Goal: Go to known website: Go to known website

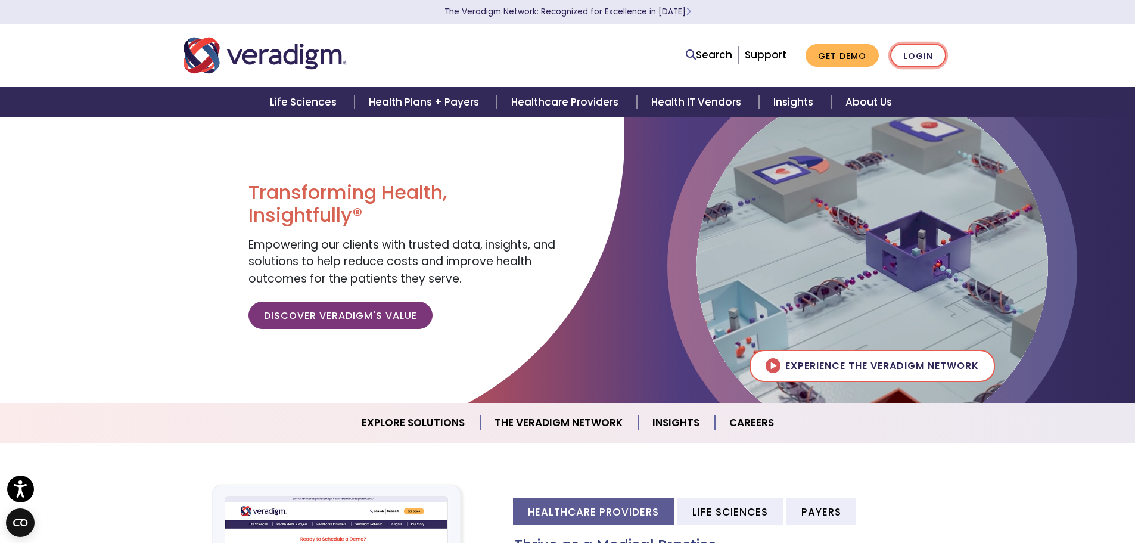
click at [917, 49] on link "Login" at bounding box center [918, 56] width 56 height 24
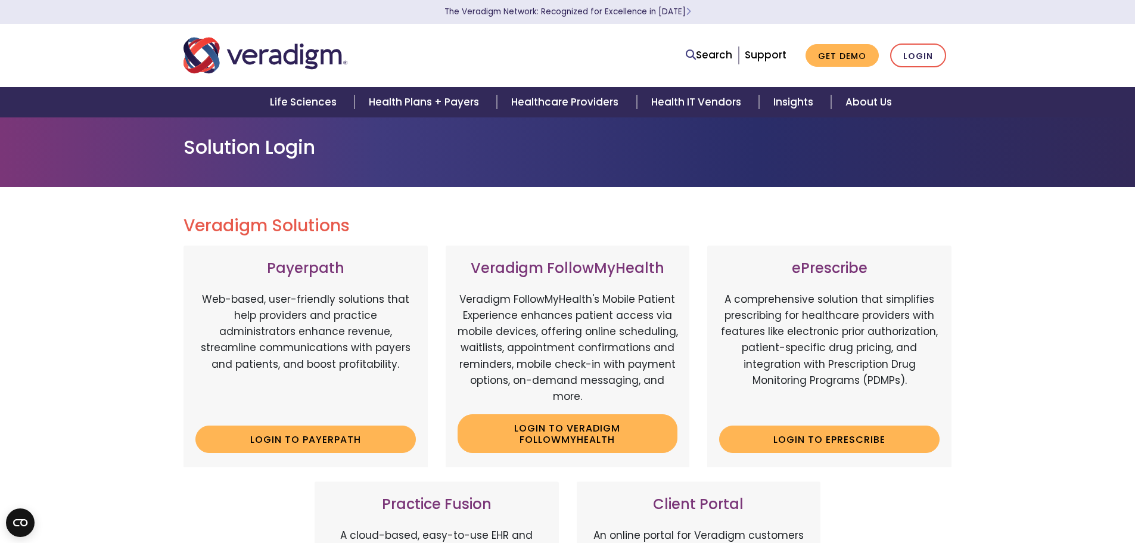
scroll to position [179, 0]
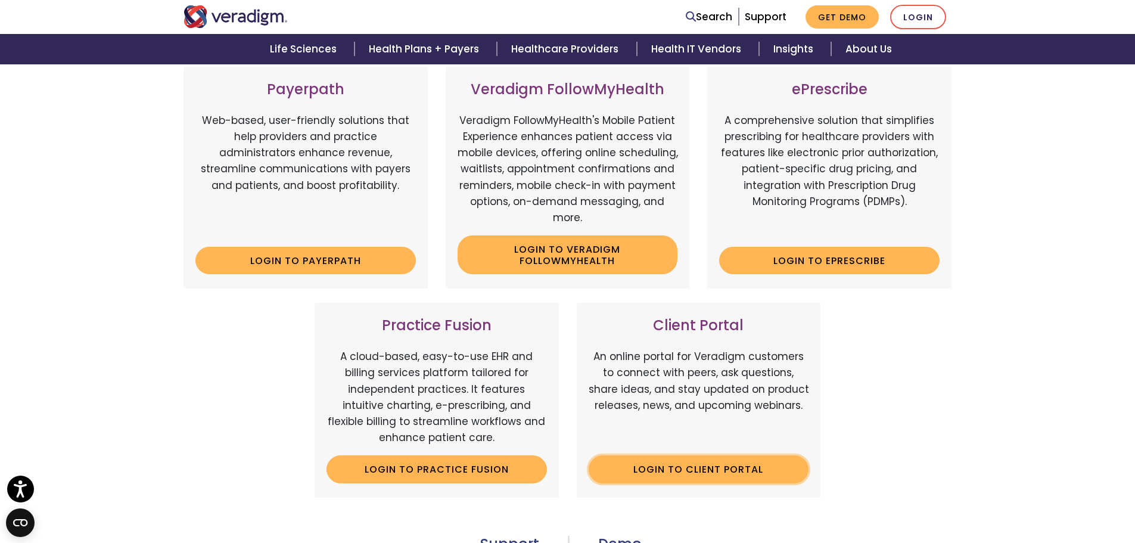
click at [704, 477] on link "Login to Client Portal" at bounding box center [699, 468] width 221 height 27
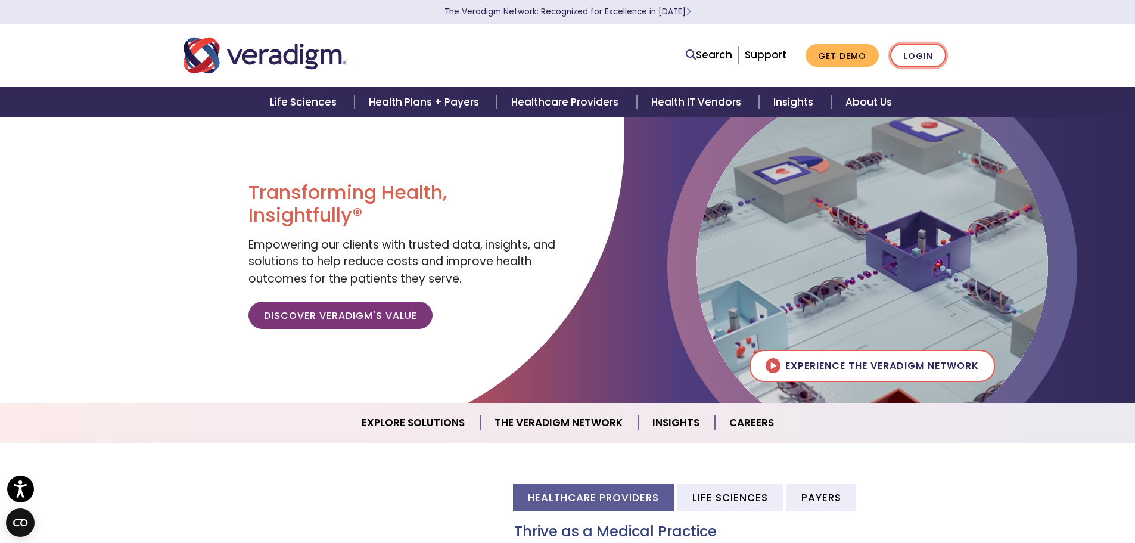
click at [904, 58] on link "Login" at bounding box center [918, 56] width 56 height 24
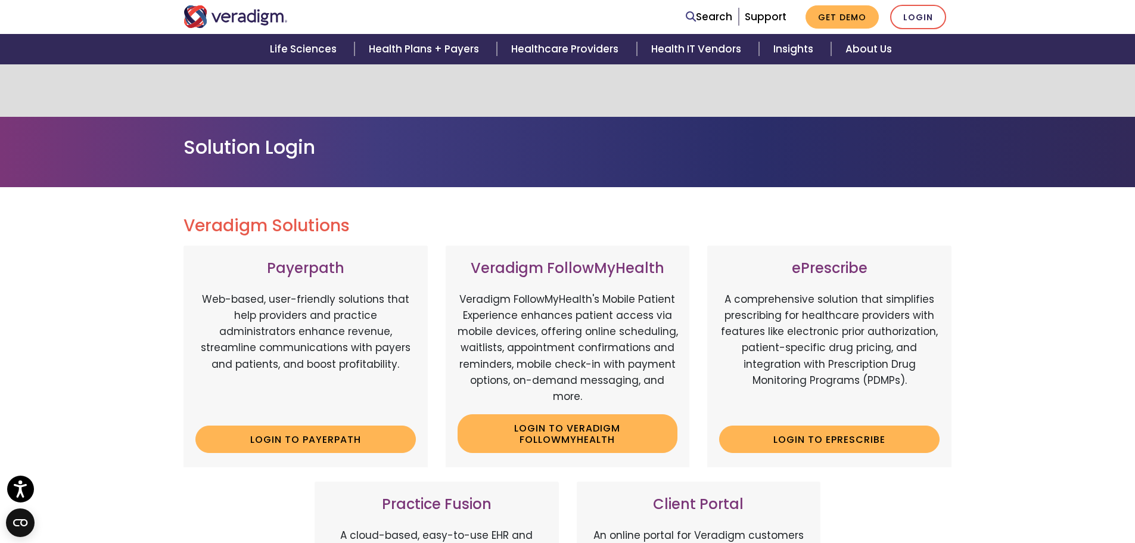
scroll to position [179, 0]
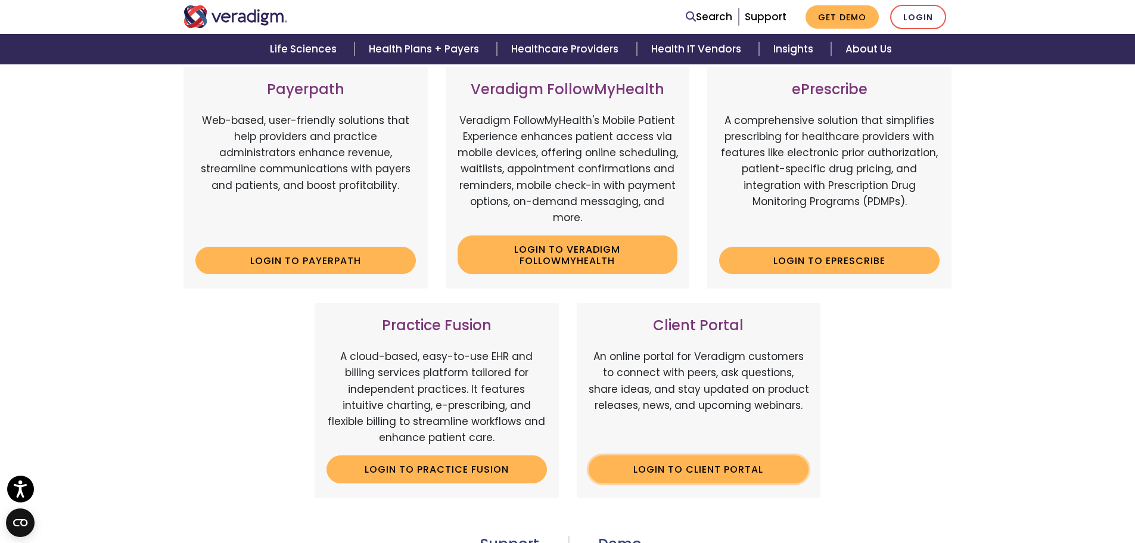
click at [693, 469] on link "Login to Client Portal" at bounding box center [699, 468] width 221 height 27
click at [921, 12] on link "Login" at bounding box center [918, 17] width 56 height 24
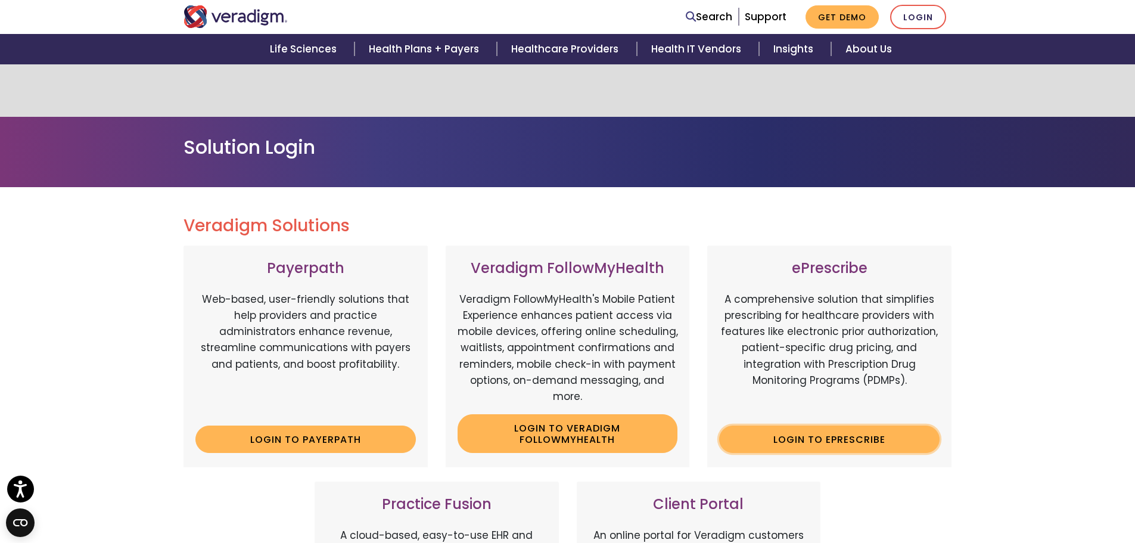
scroll to position [179, 0]
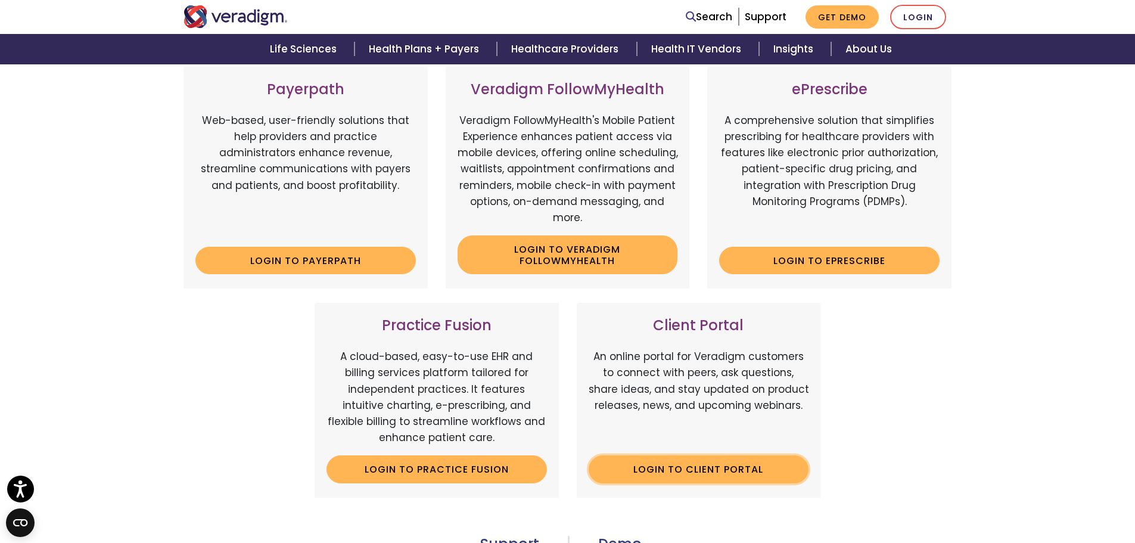
click at [735, 465] on link "Login to Client Portal" at bounding box center [699, 468] width 221 height 27
click at [903, 21] on link "Login" at bounding box center [918, 17] width 56 height 24
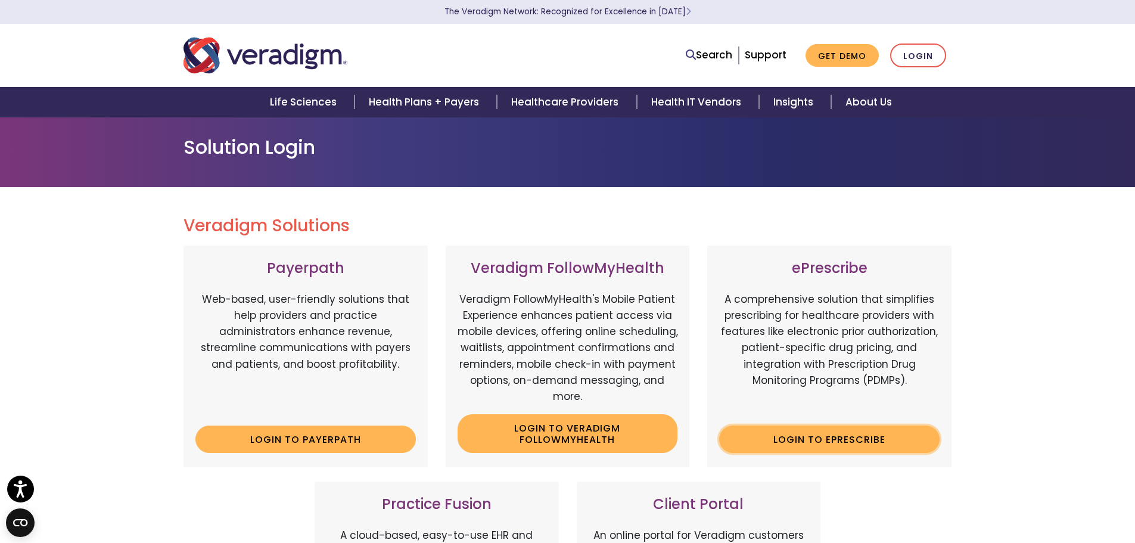
scroll to position [179, 0]
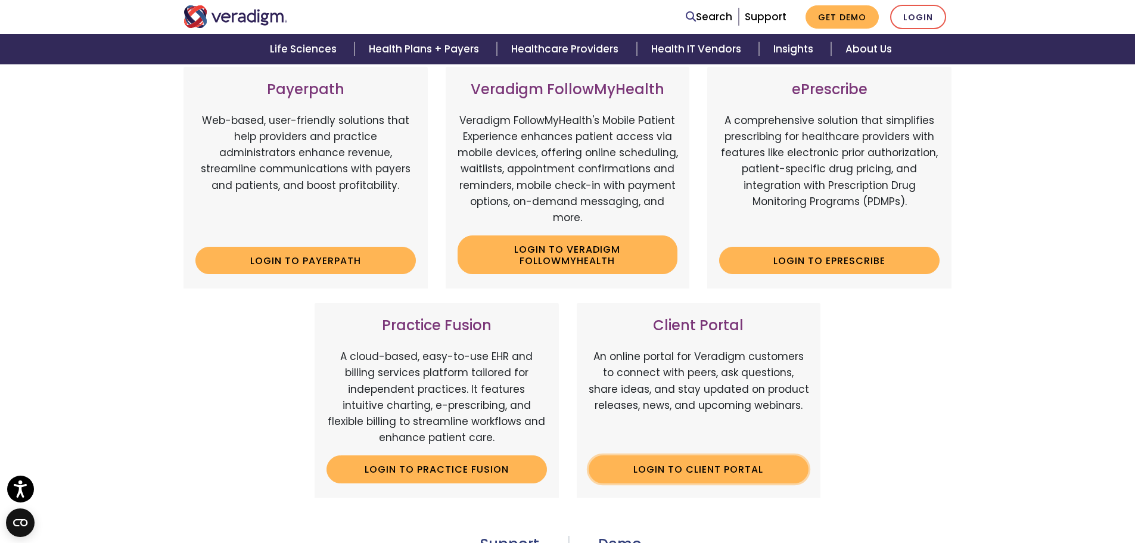
click at [725, 469] on link "Login to Client Portal" at bounding box center [699, 468] width 221 height 27
drag, startPoint x: 1005, startPoint y: 4, endPoint x: 817, endPoint y: 333, distance: 379.1
click at [817, 333] on div "Client Portal An online portal for Veradigm customers to connect with peers, as…" at bounding box center [699, 400] width 244 height 194
drag, startPoint x: 1008, startPoint y: 1, endPoint x: 1082, endPoint y: 82, distance: 110.5
click at [1085, 77] on div "Veradigm Solutions Payerpath Web-based, user-friendly solutions that help provi…" at bounding box center [567, 365] width 1135 height 714
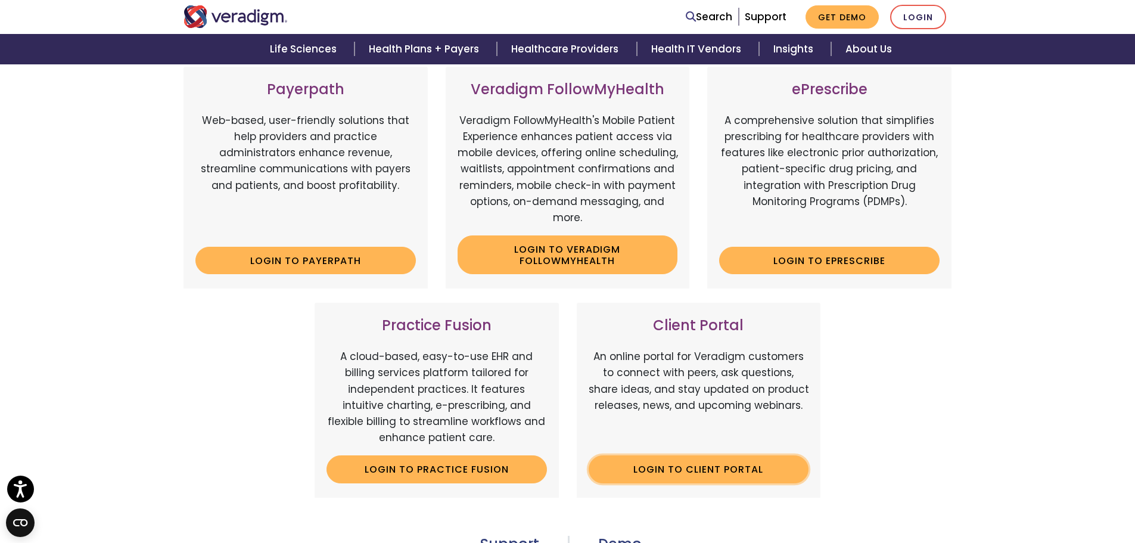
click at [730, 465] on link "Login to Client Portal" at bounding box center [699, 468] width 221 height 27
